Goal: Task Accomplishment & Management: Use online tool/utility

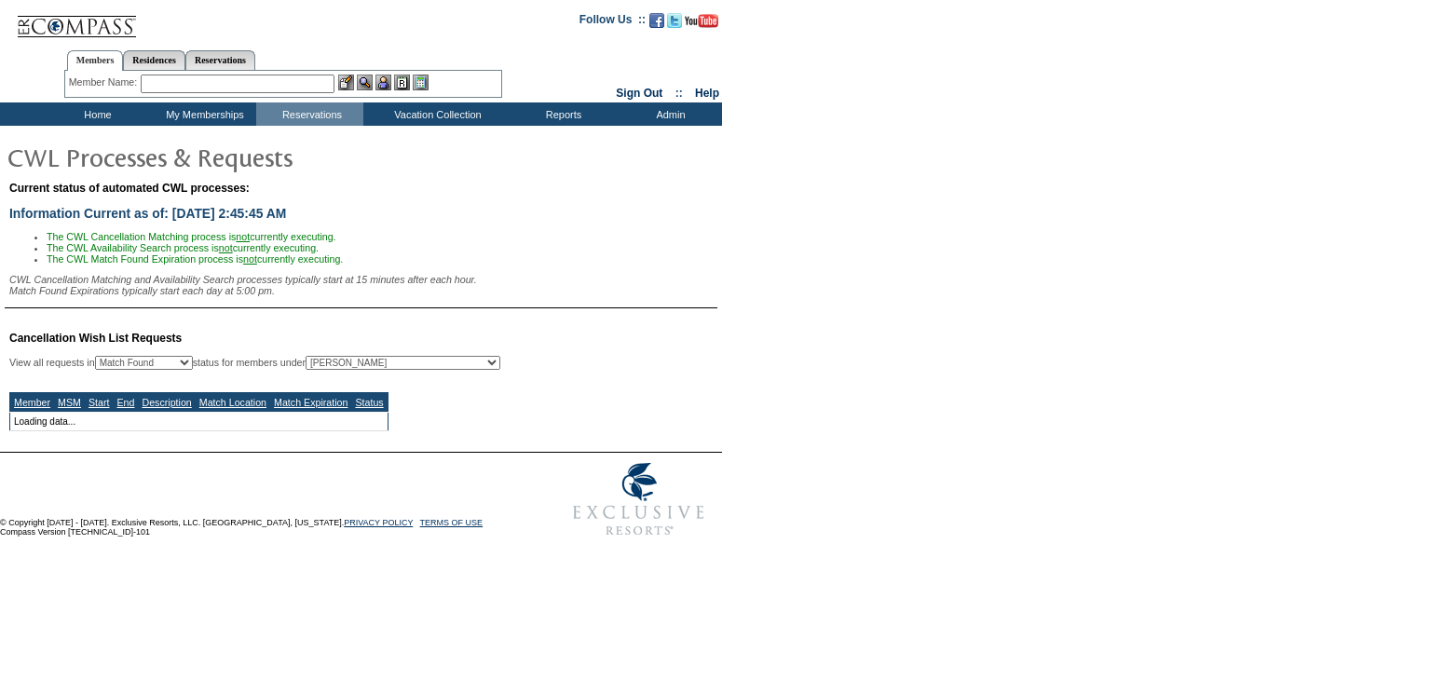
select select "50"
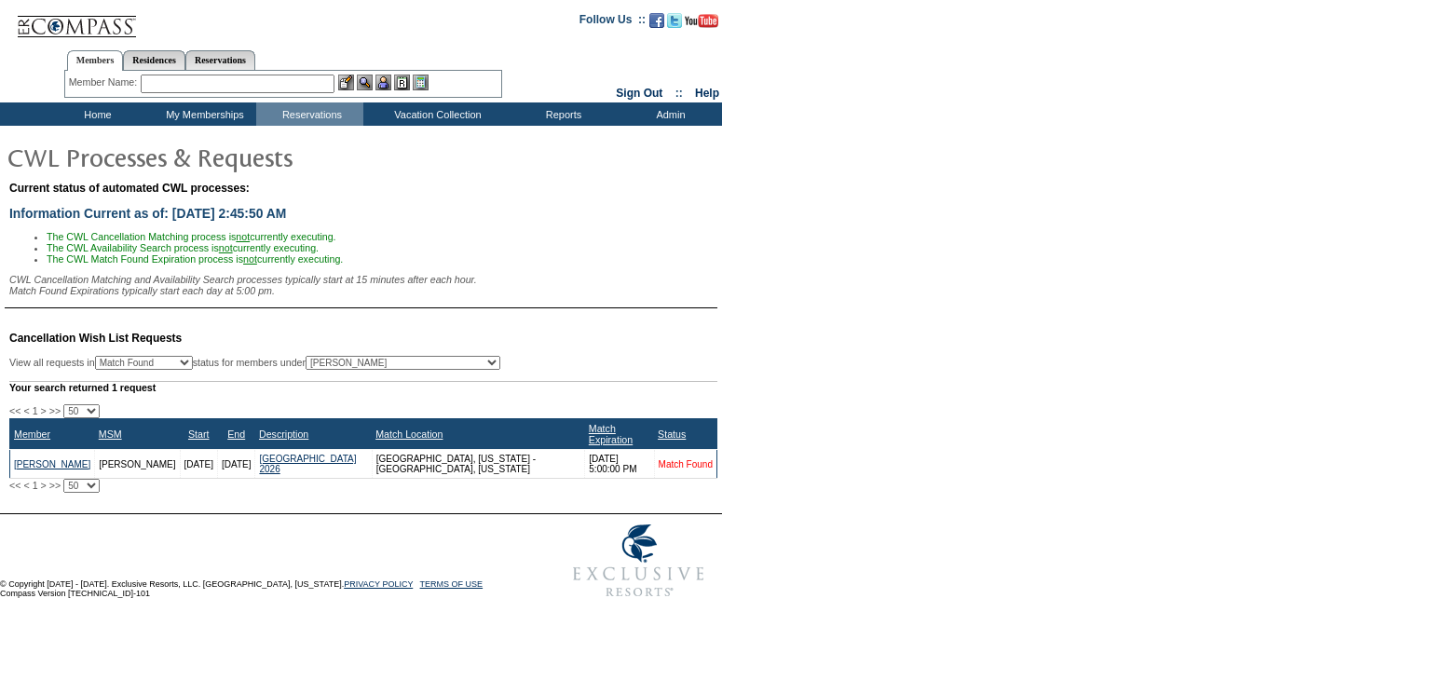
click at [659, 460] on link "Match Found" at bounding box center [686, 464] width 54 height 10
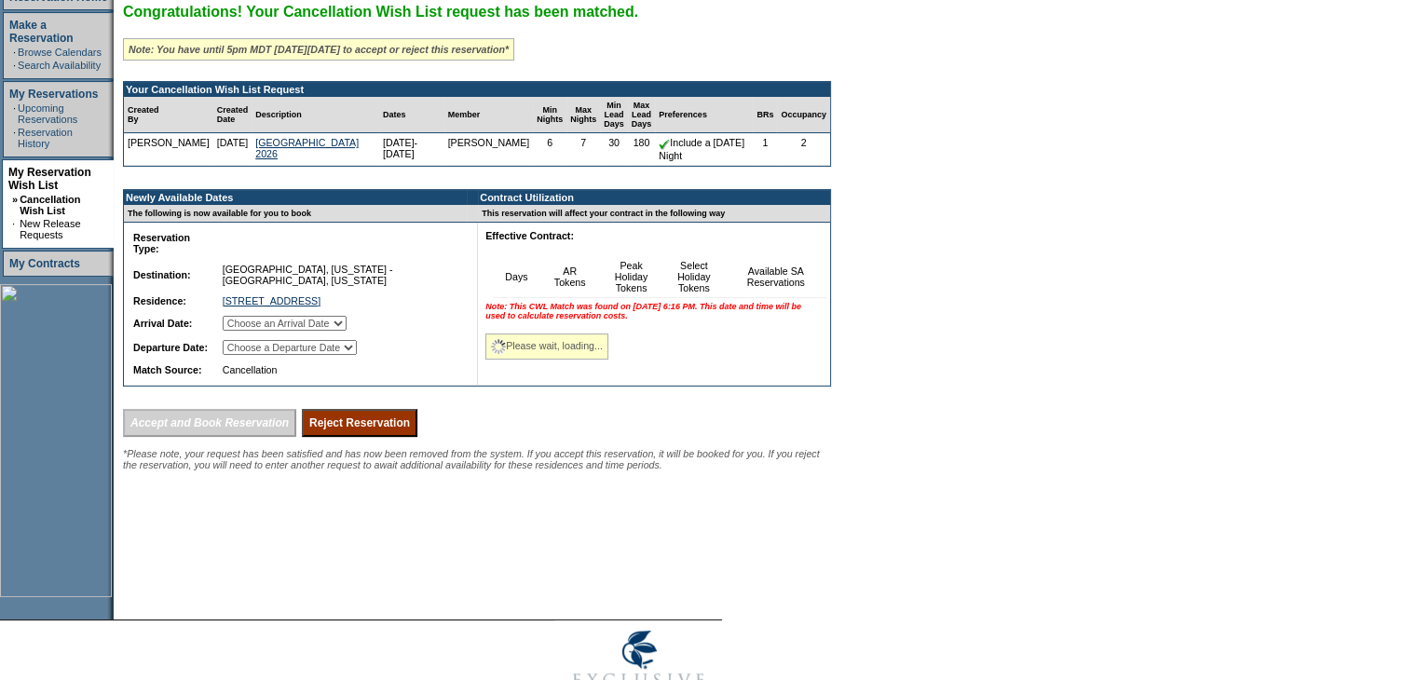
scroll to position [298, 0]
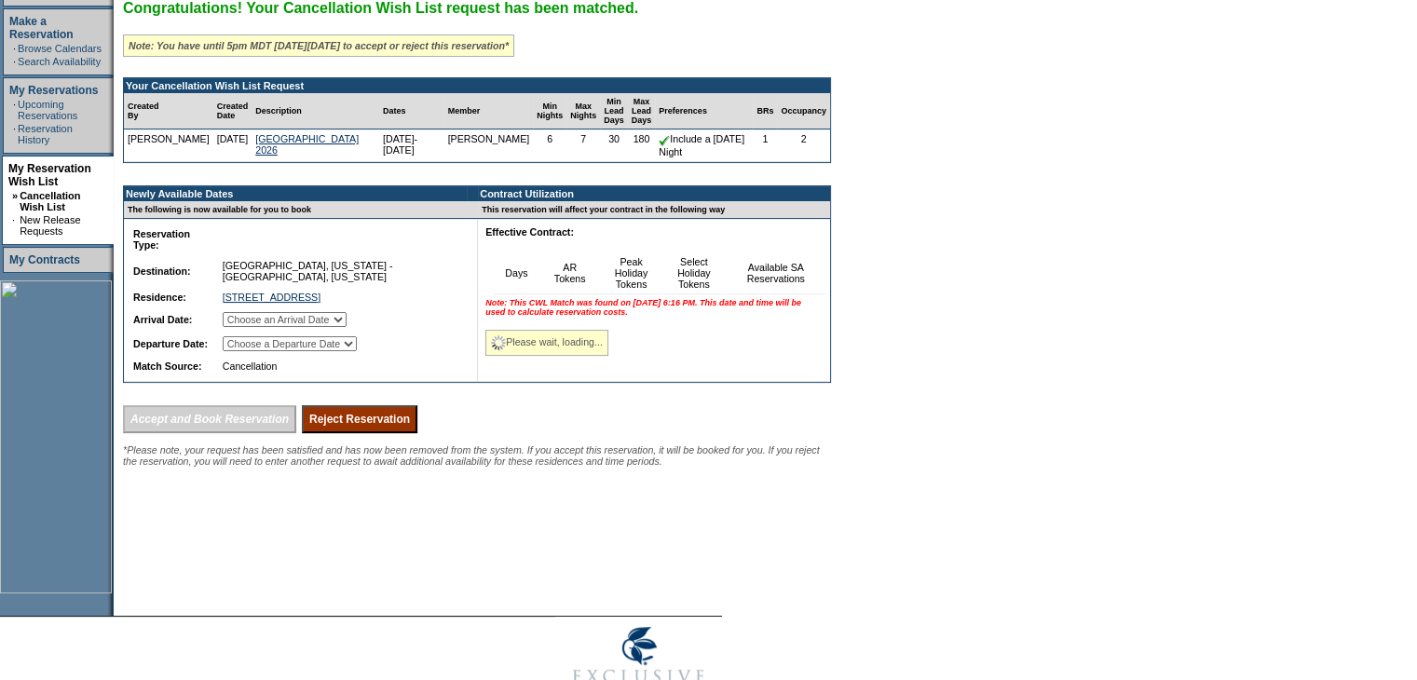
click at [373, 429] on input "Reject Reservation" at bounding box center [360, 419] width 116 height 28
